Goal: Find specific fact: Find contact information

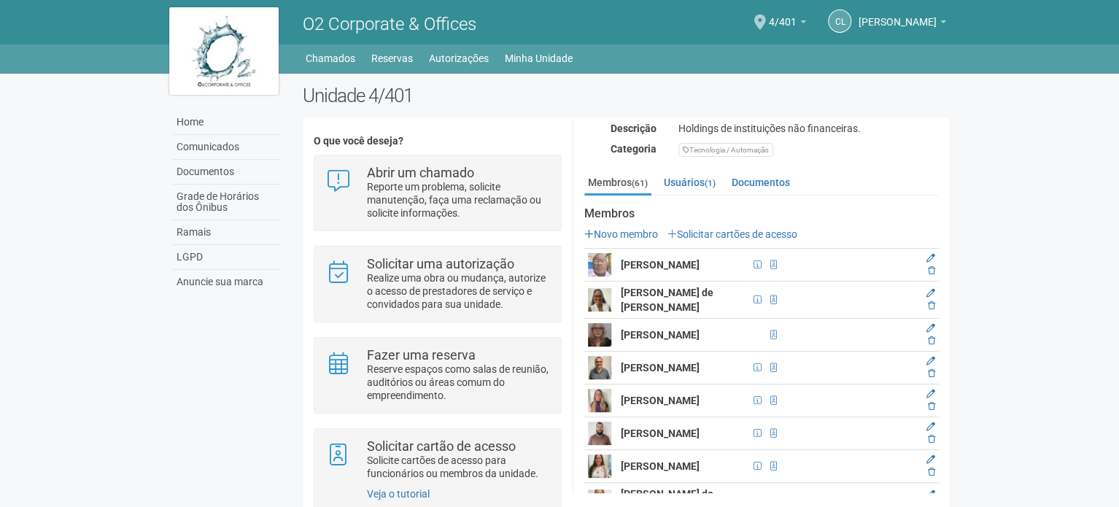
scroll to position [292, 0]
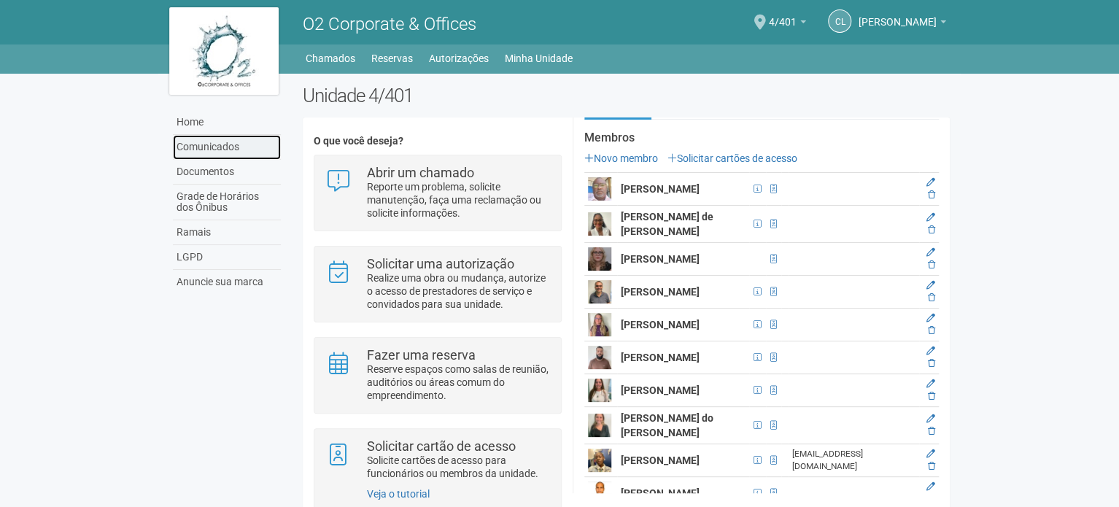
click at [230, 145] on link "Comunicados" at bounding box center [227, 147] width 108 height 25
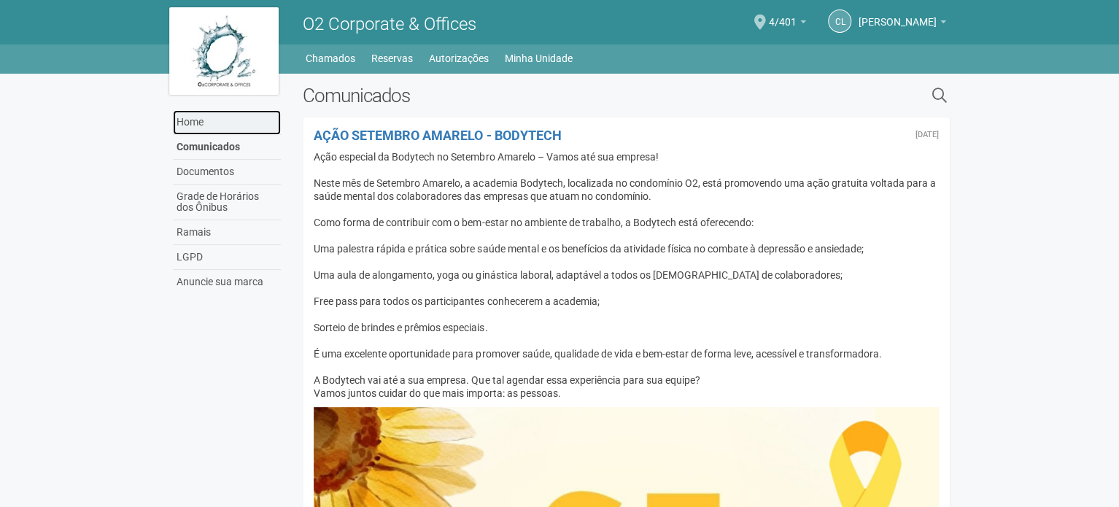
click at [223, 120] on link "Home" at bounding box center [227, 122] width 108 height 25
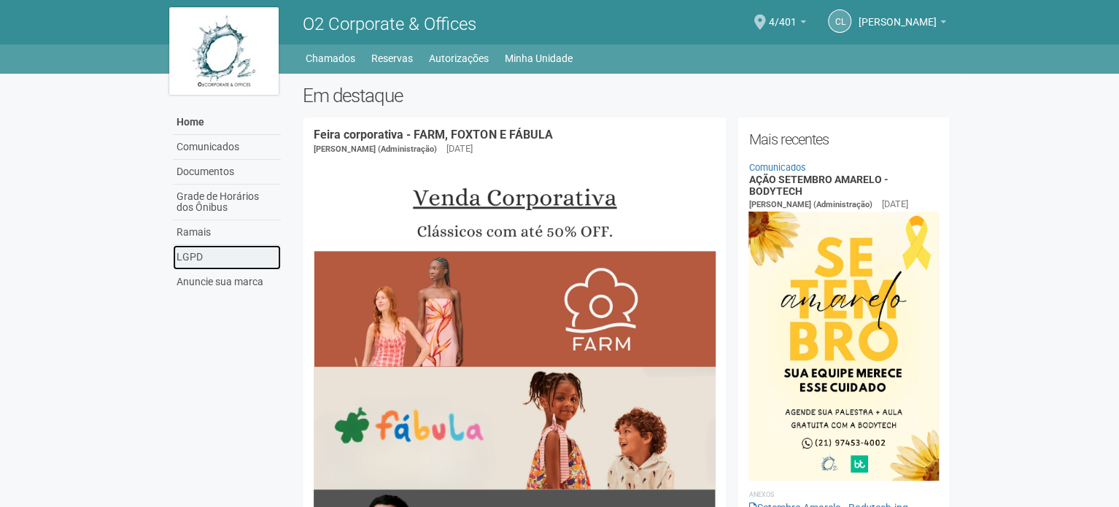
click at [226, 249] on link "LGPD" at bounding box center [227, 257] width 108 height 25
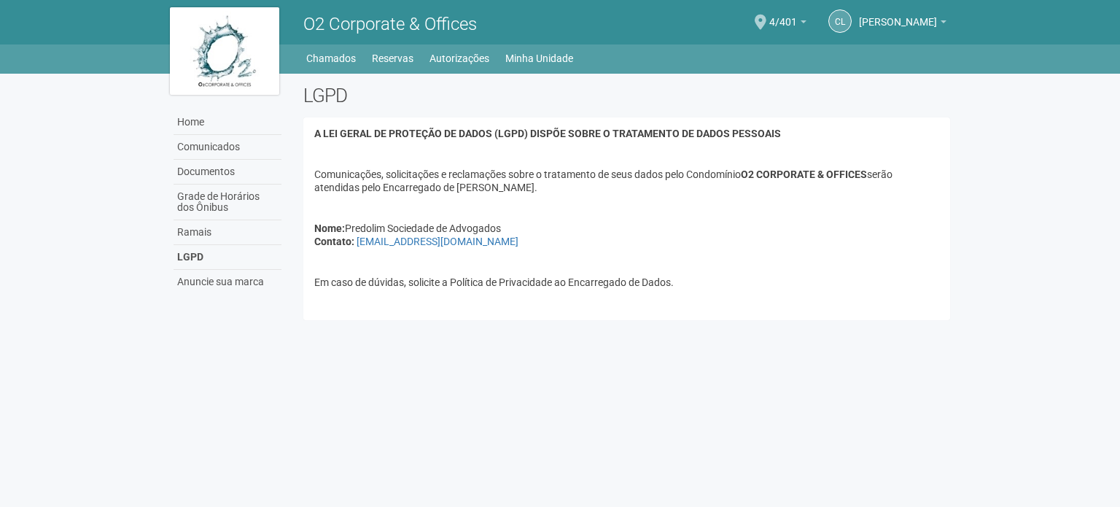
click at [222, 239] on link "Ramais" at bounding box center [228, 232] width 108 height 25
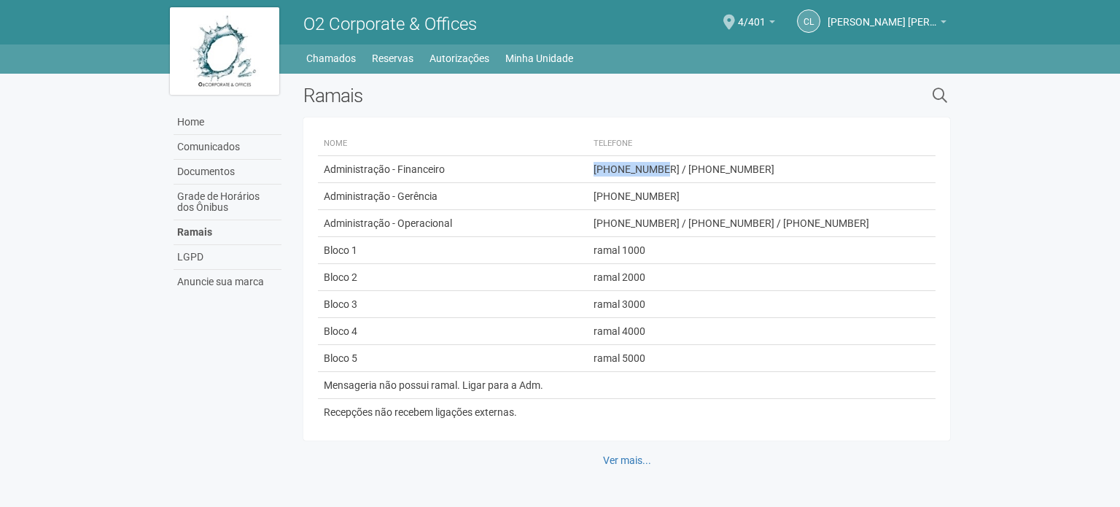
drag, startPoint x: 648, startPoint y: 175, endPoint x: 709, endPoint y: 167, distance: 61.8
click at [709, 167] on span "[PHONE_NUMBER] / [PHONE_NUMBER]" at bounding box center [684, 169] width 181 height 12
click at [735, 165] on span "[PHONE_NUMBER] / [PHONE_NUMBER]" at bounding box center [684, 169] width 181 height 12
